Goal: Information Seeking & Learning: Find specific fact

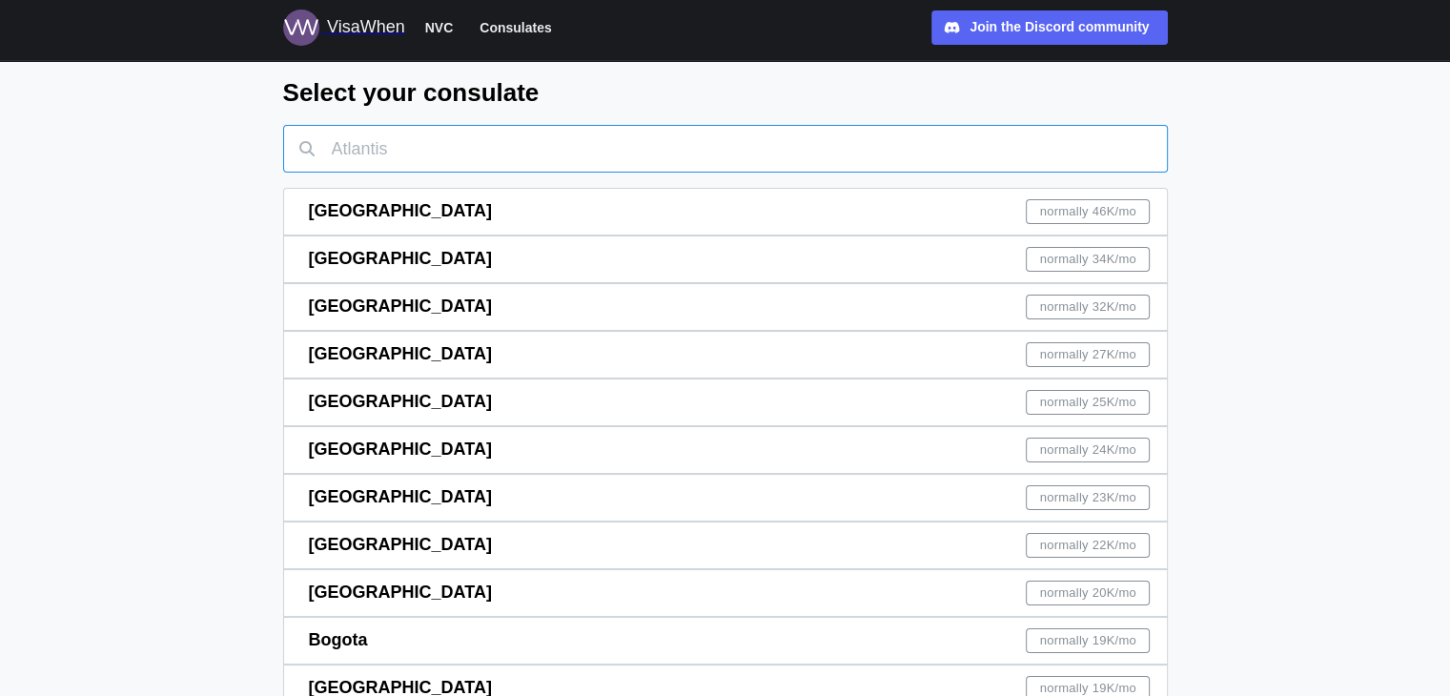
click at [491, 154] on input "text" at bounding box center [725, 149] width 885 height 48
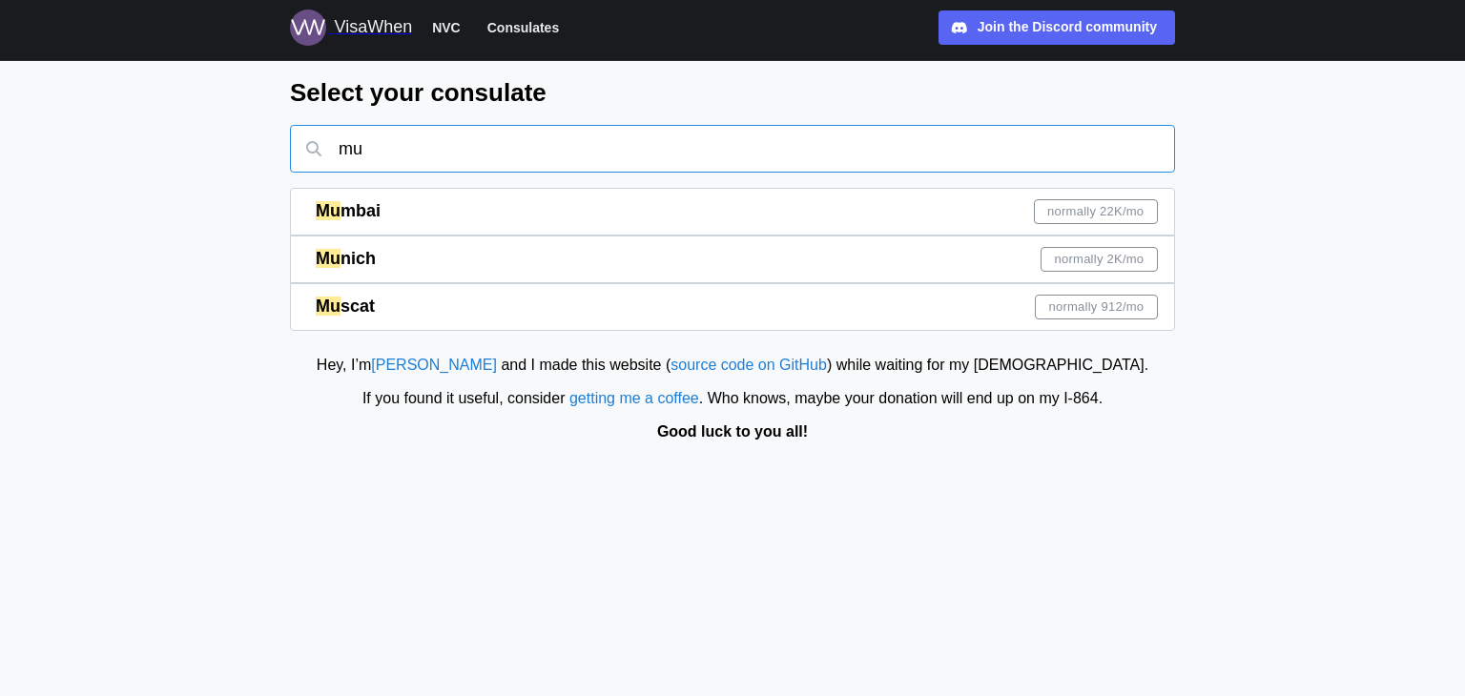
type input "mu"
click at [515, 195] on div "Mu mbai normally 22K /mo" at bounding box center [737, 212] width 842 height 46
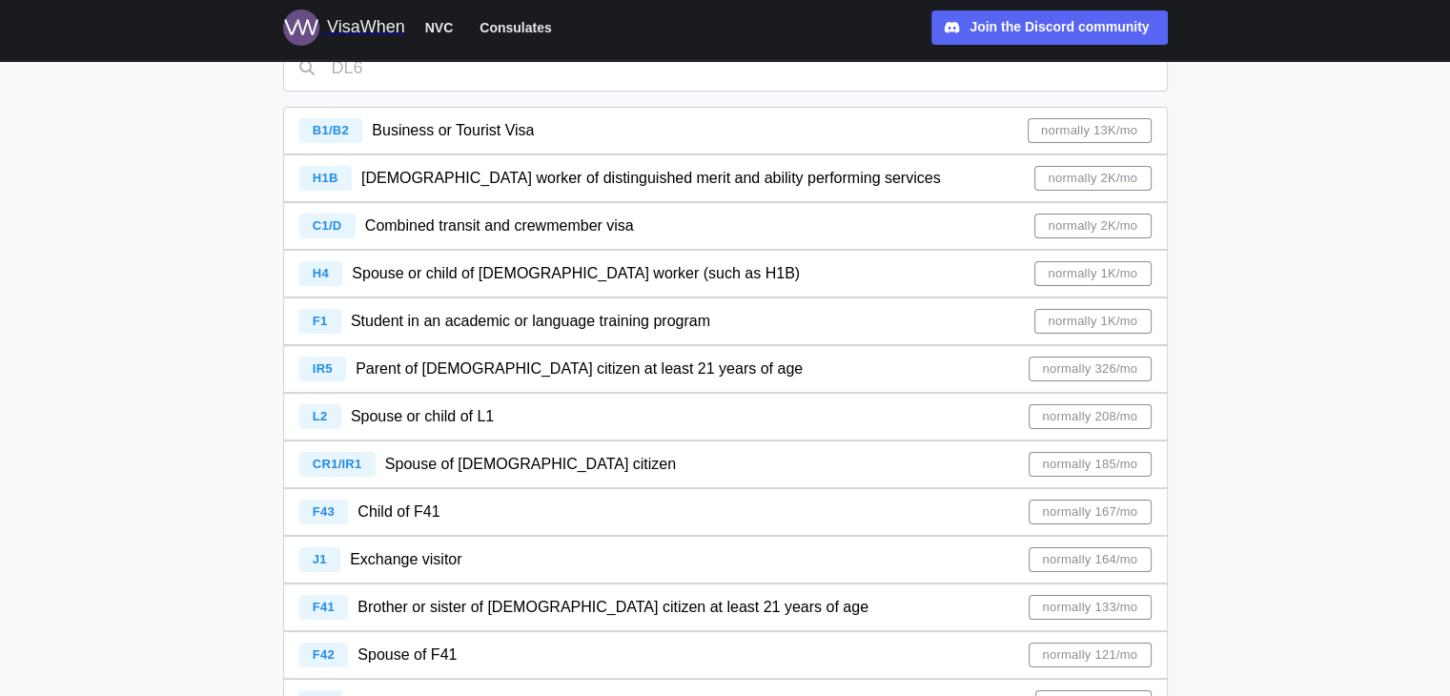
scroll to position [175, 0]
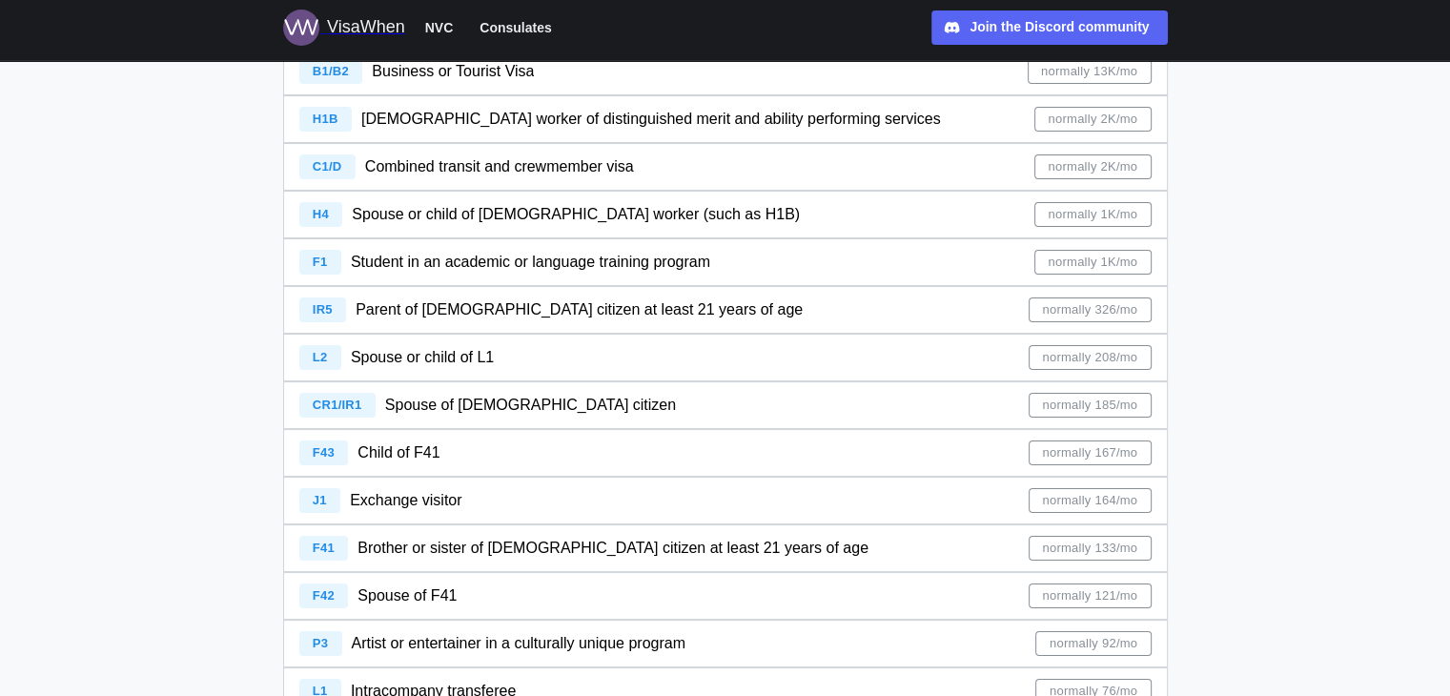
click at [584, 318] on span "Parent of [DEMOGRAPHIC_DATA] citizen at least 21 years of age" at bounding box center [579, 309] width 447 height 16
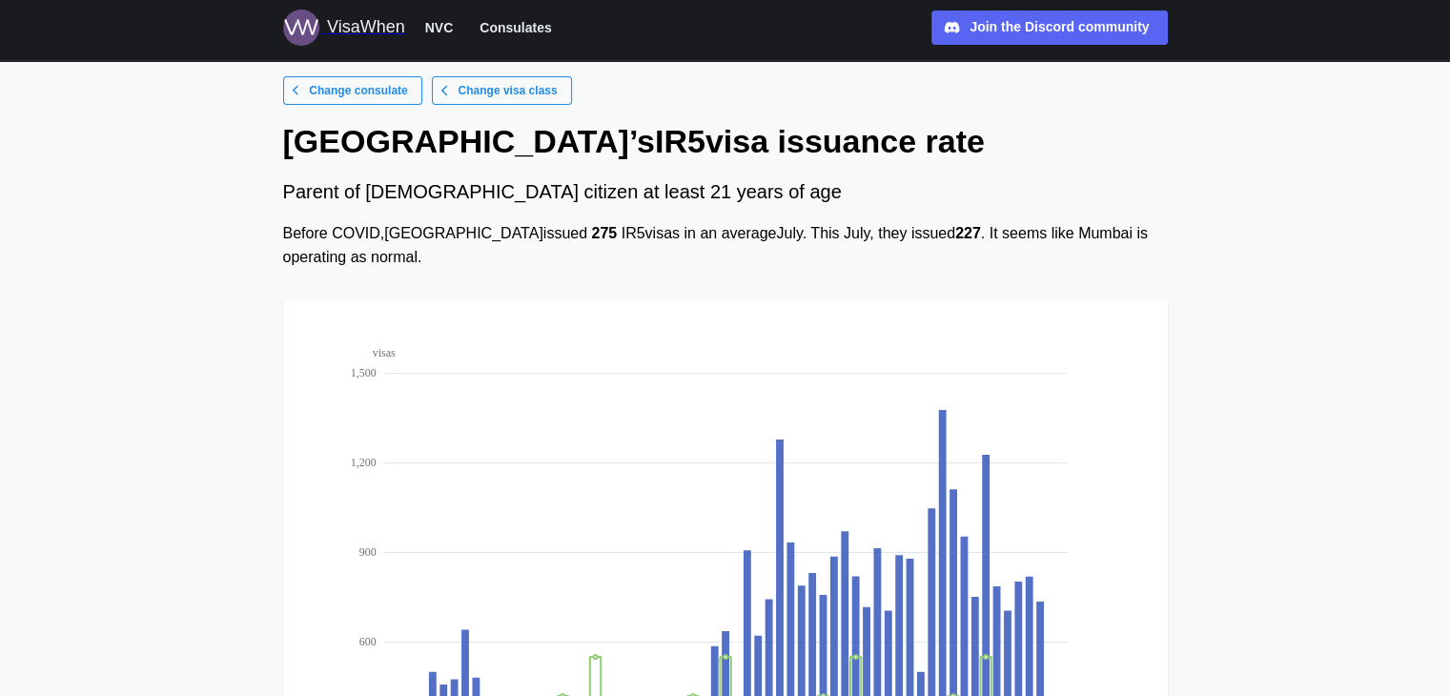
click at [584, 318] on icon "visas 0 300 600 900 1,200 1,500 [DATE] [DATE] [DATE] [DATE] [DATE] [DATE] [DATE…" at bounding box center [725, 602] width 854 height 572
drag, startPoint x: 573, startPoint y: 267, endPoint x: 551, endPoint y: 97, distance: 171.1
click at [551, 97] on div "Change consulate Change visa class [GEOGRAPHIC_DATA] ’s [DEMOGRAPHIC_DATA] issu…" at bounding box center [725, 520] width 885 height 889
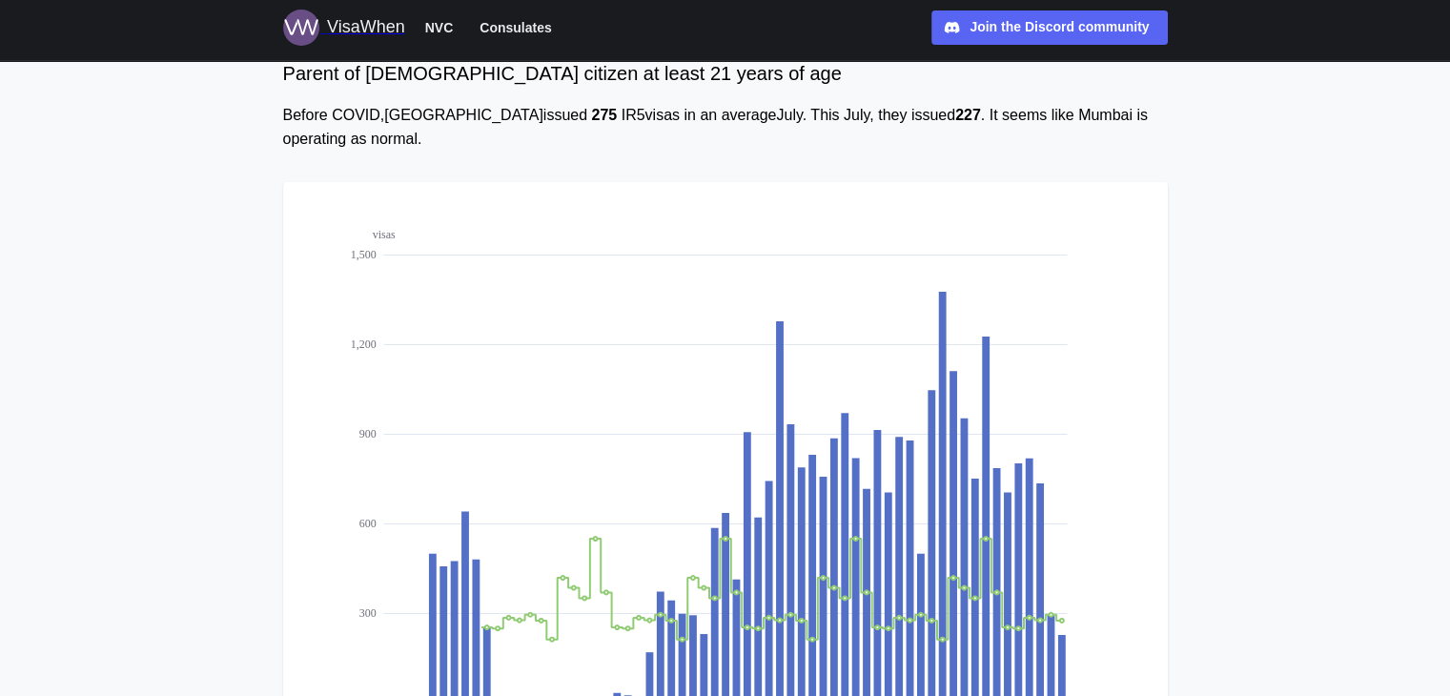
scroll to position [121, 0]
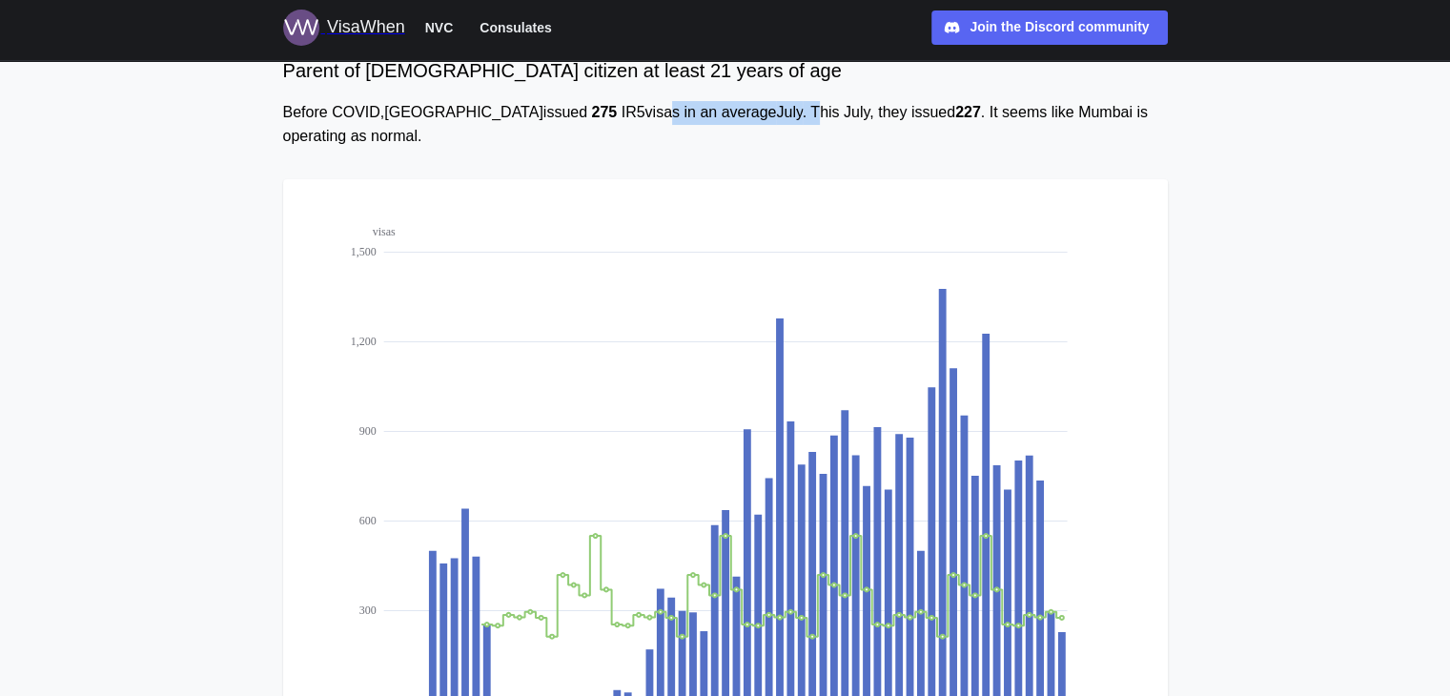
drag, startPoint x: 564, startPoint y: 115, endPoint x: 713, endPoint y: 110, distance: 149.8
click at [713, 110] on div "Before COVID, [GEOGRAPHIC_DATA] issued 275 IR5 visas in an average July . This …" at bounding box center [725, 125] width 885 height 48
click at [728, 151] on div "Change consulate Change visa class [GEOGRAPHIC_DATA] ’s [DEMOGRAPHIC_DATA] issu…" at bounding box center [725, 399] width 885 height 889
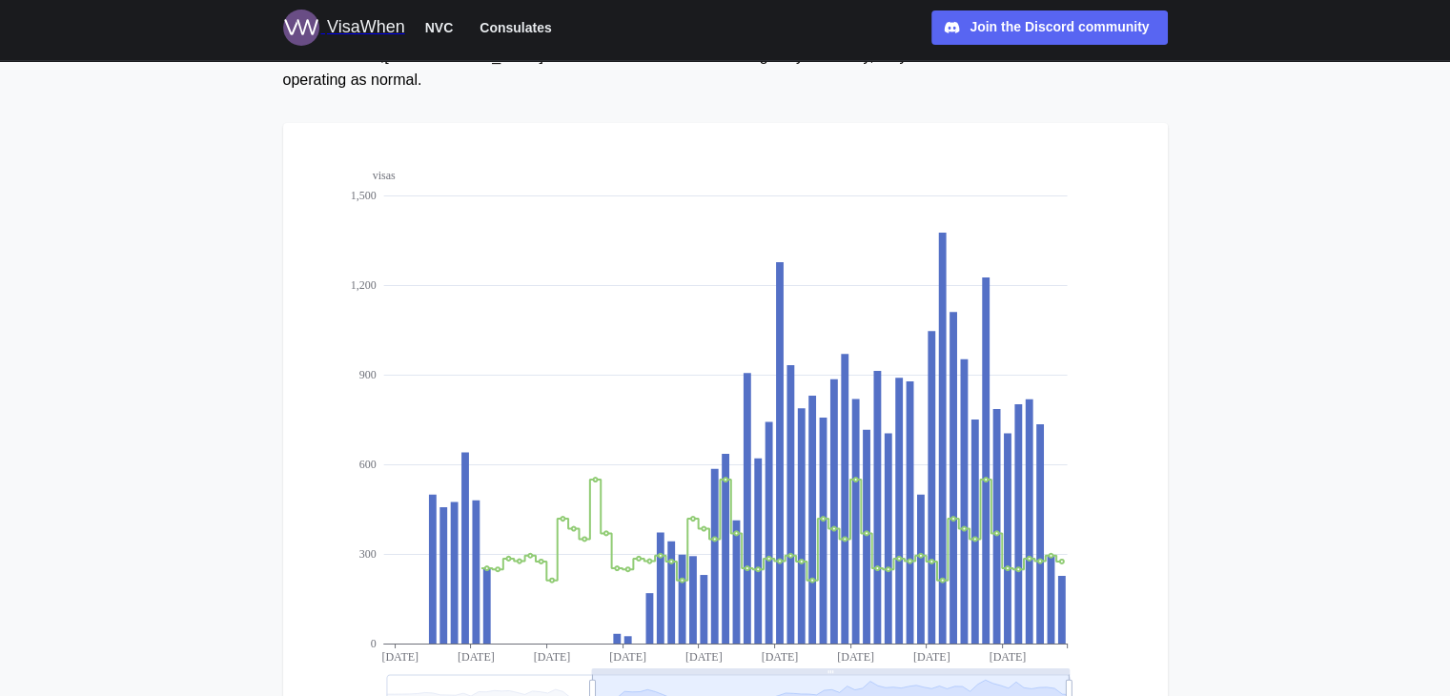
scroll to position [0, 0]
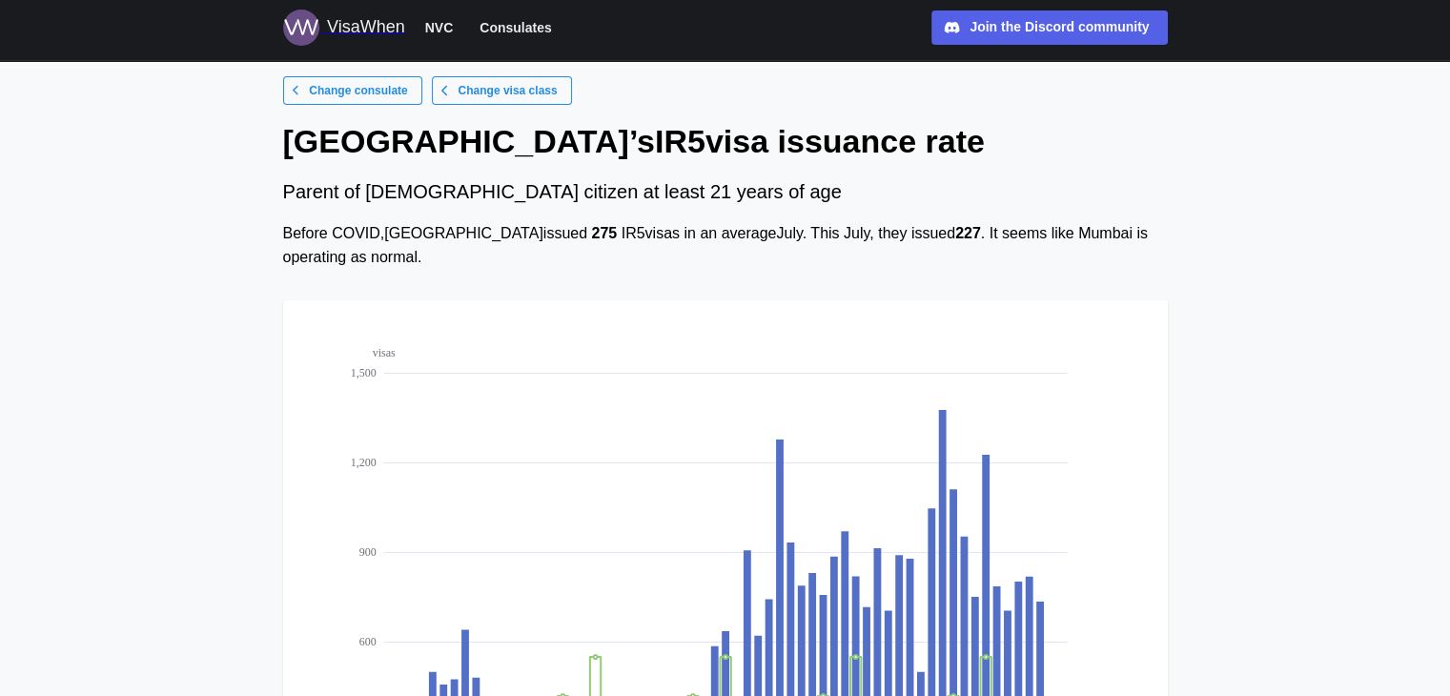
click at [1026, 18] on div "Join the Discord community" at bounding box center [1059, 27] width 179 height 21
